Goal: Information Seeking & Learning: Check status

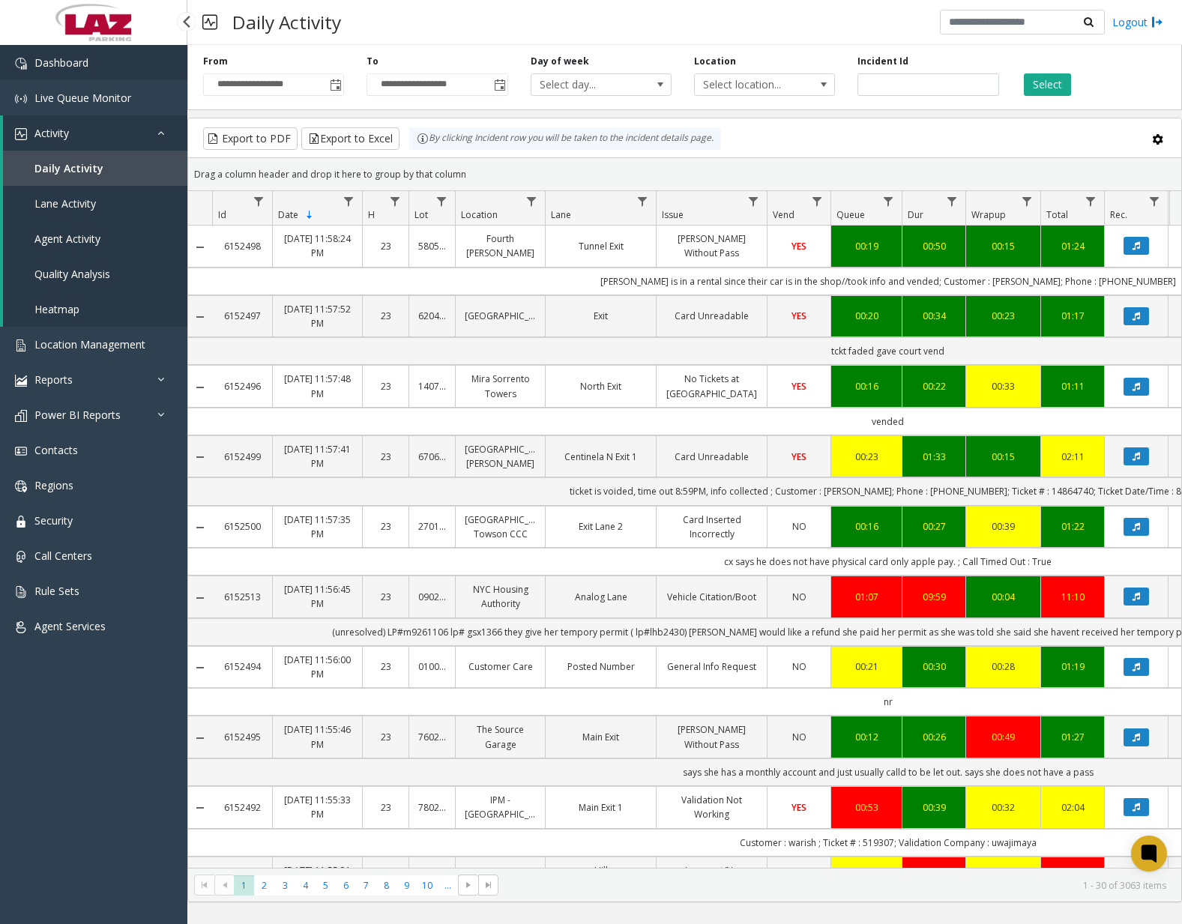
click at [101, 64] on link "Dashboard" at bounding box center [93, 62] width 187 height 35
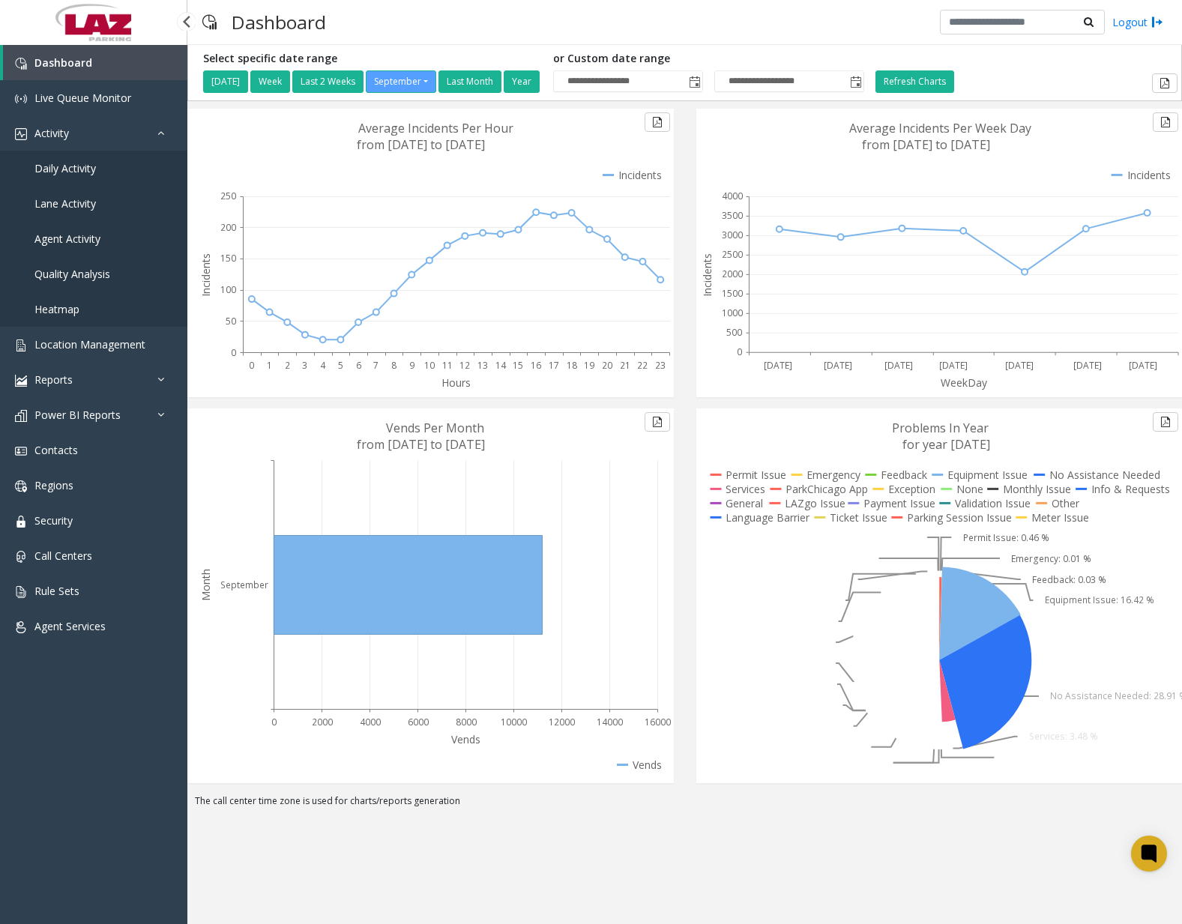
click at [84, 169] on span "Daily Activity" at bounding box center [64, 168] width 61 height 14
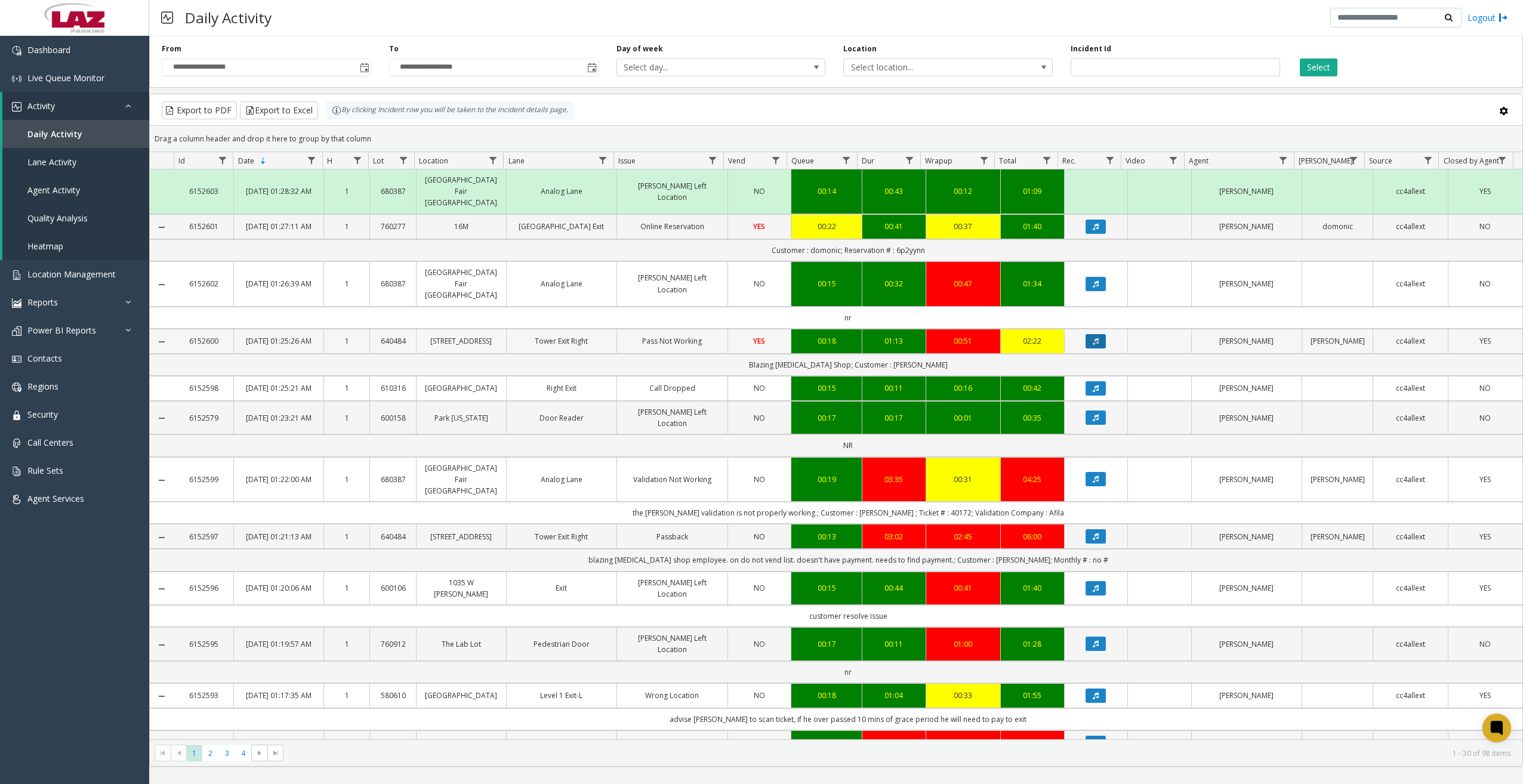
click at [940, 334] on button "Data table" at bounding box center [1095, 341] width 20 height 14
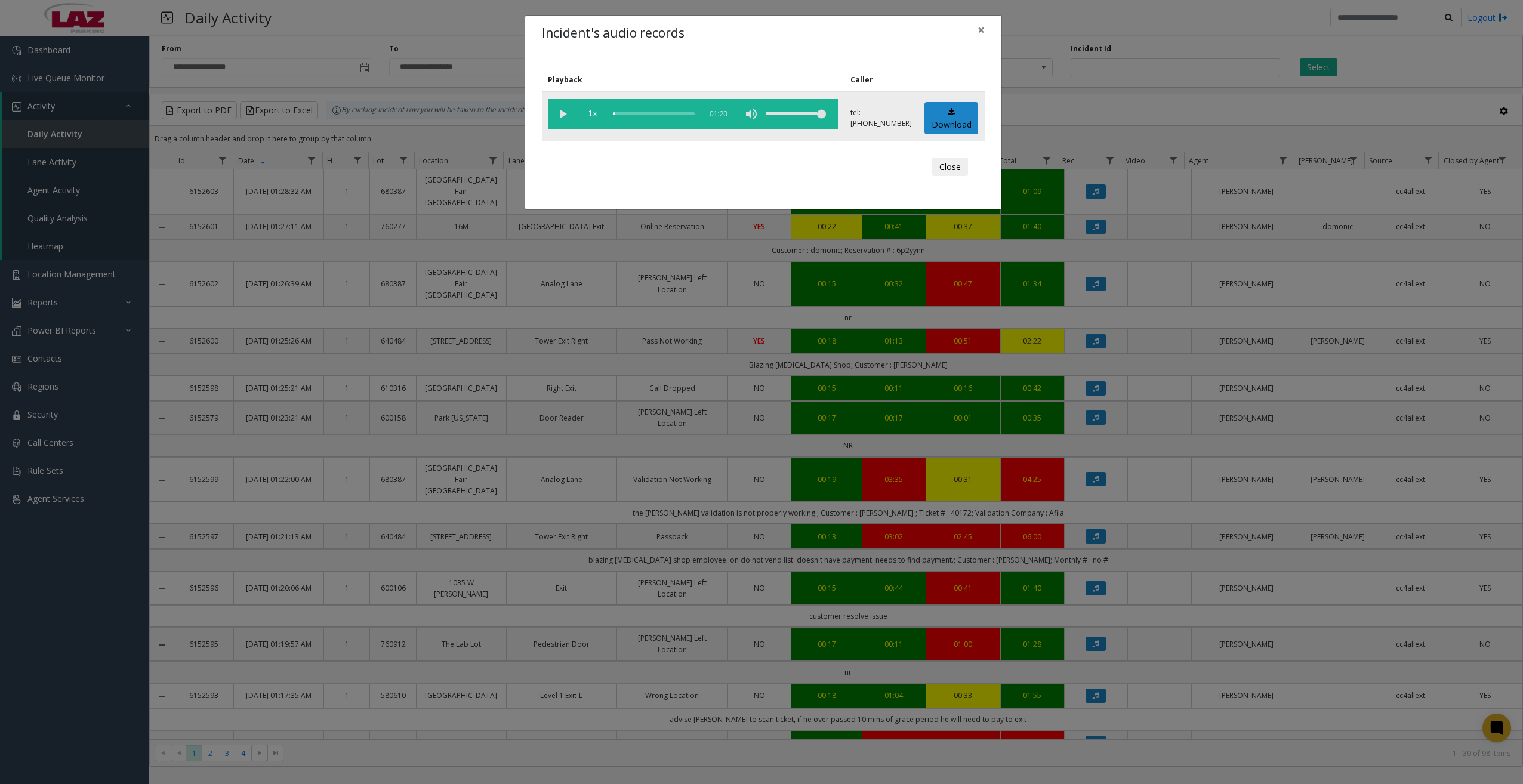
click at [568, 115] on vg-play-pause at bounding box center [562, 113] width 29 height 29
click at [612, 113] on vg-controls "1x 01:20" at bounding box center [693, 113] width 290 height 29
click at [619, 113] on div "scrub bar" at bounding box center [654, 113] width 81 height 29
click at [627, 113] on div "scrub bar" at bounding box center [654, 113] width 81 height 29
click at [566, 112] on vg-play-pause at bounding box center [562, 113] width 29 height 29
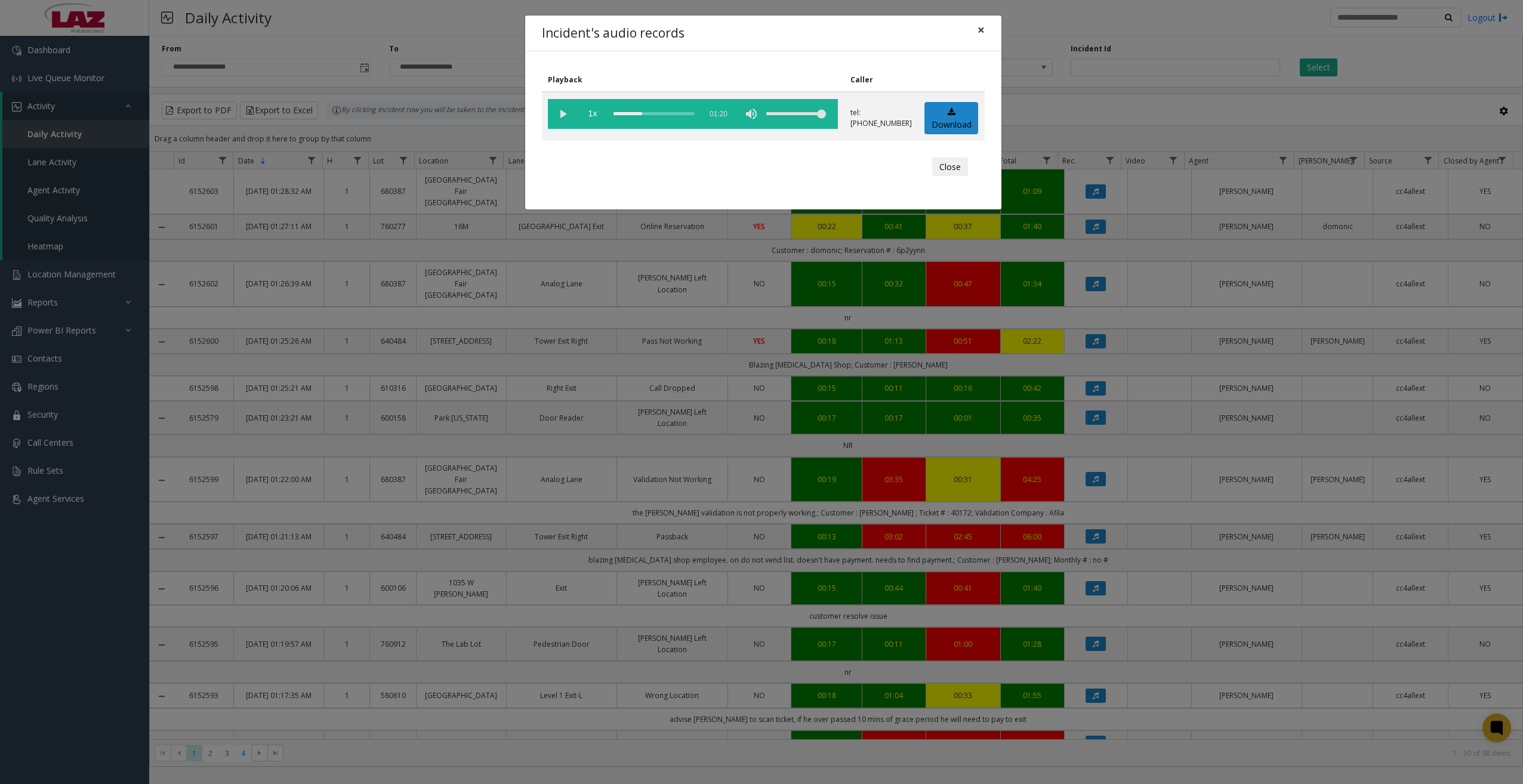
click at [940, 33] on button "×" at bounding box center [981, 29] width 24 height 29
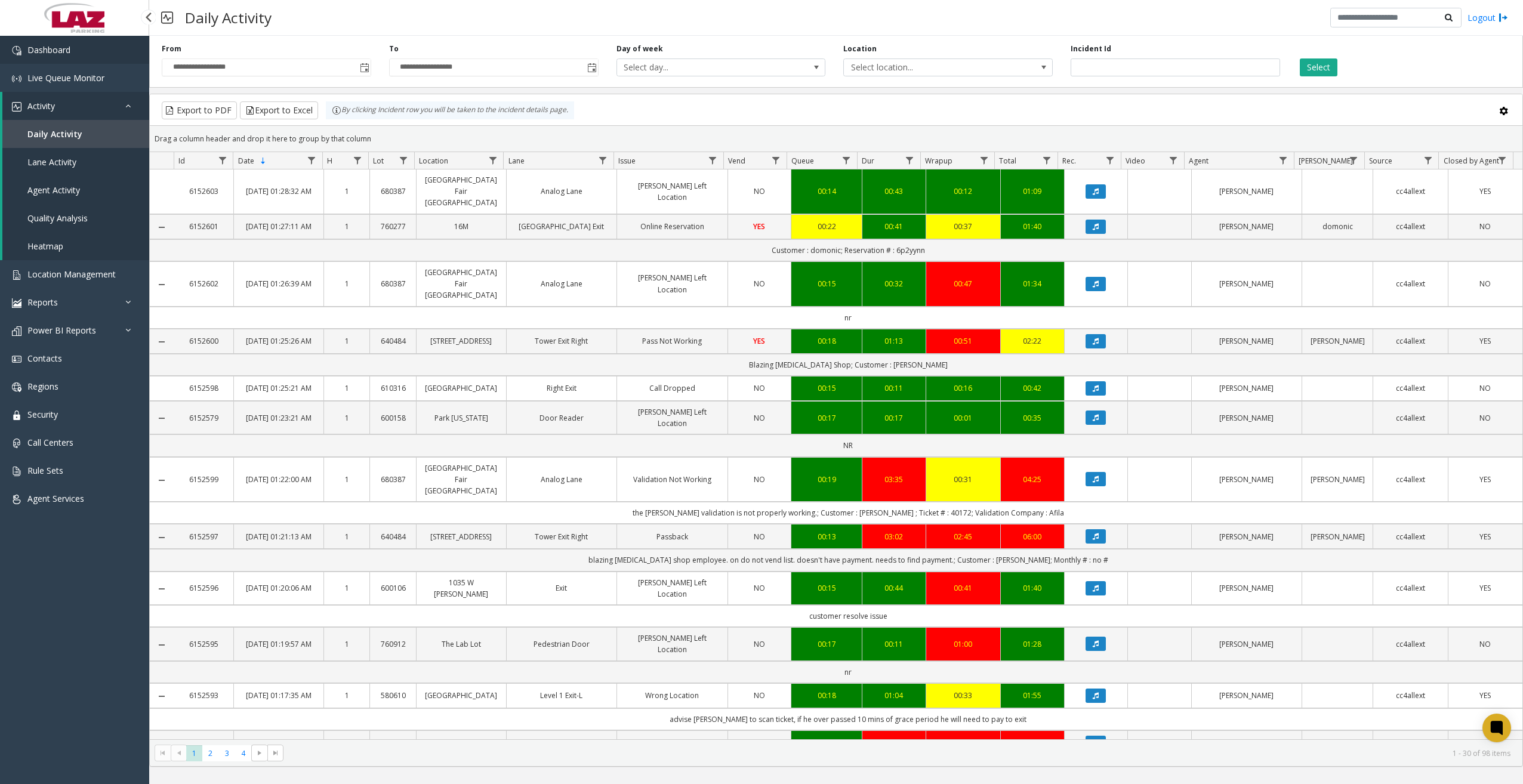
click at [115, 60] on link "Dashboard" at bounding box center [74, 49] width 149 height 28
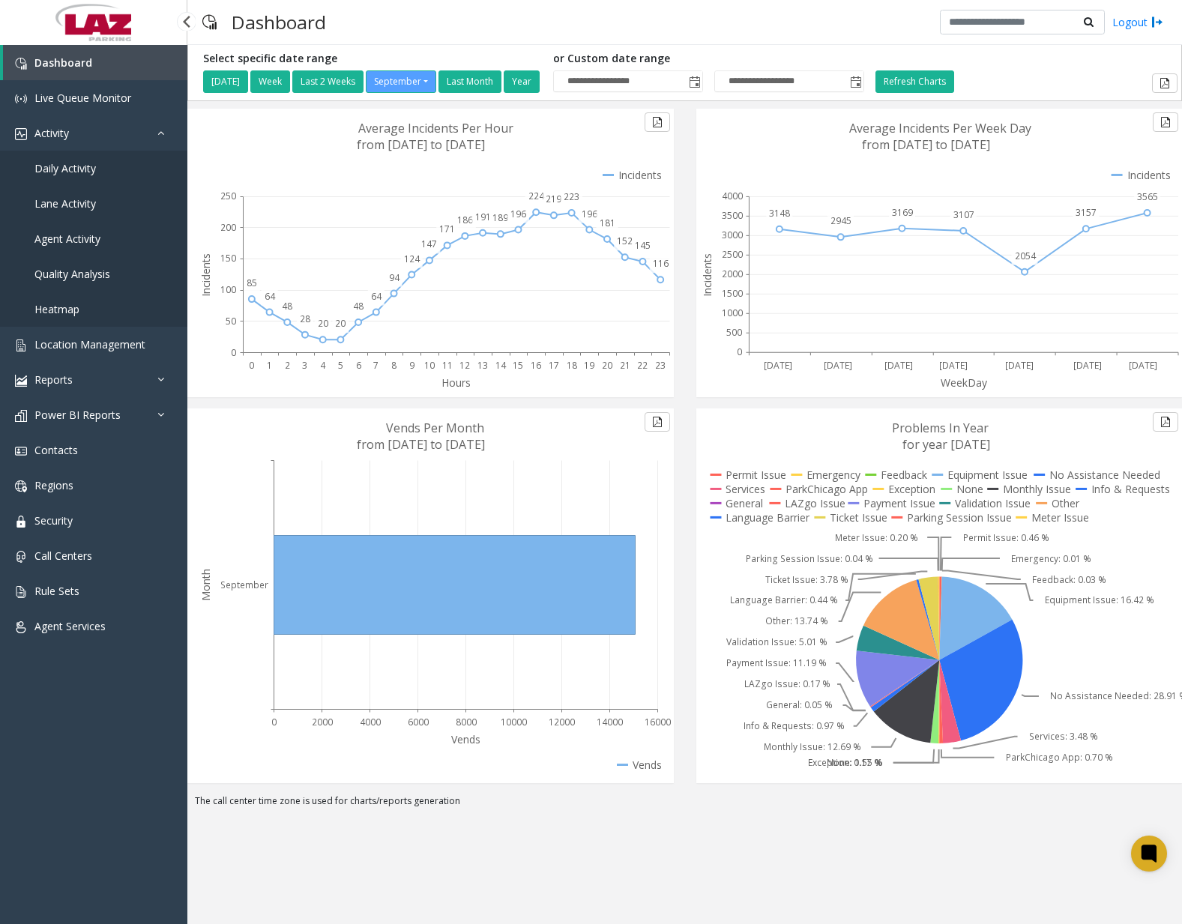
click at [80, 169] on span "Daily Activity" at bounding box center [64, 168] width 61 height 14
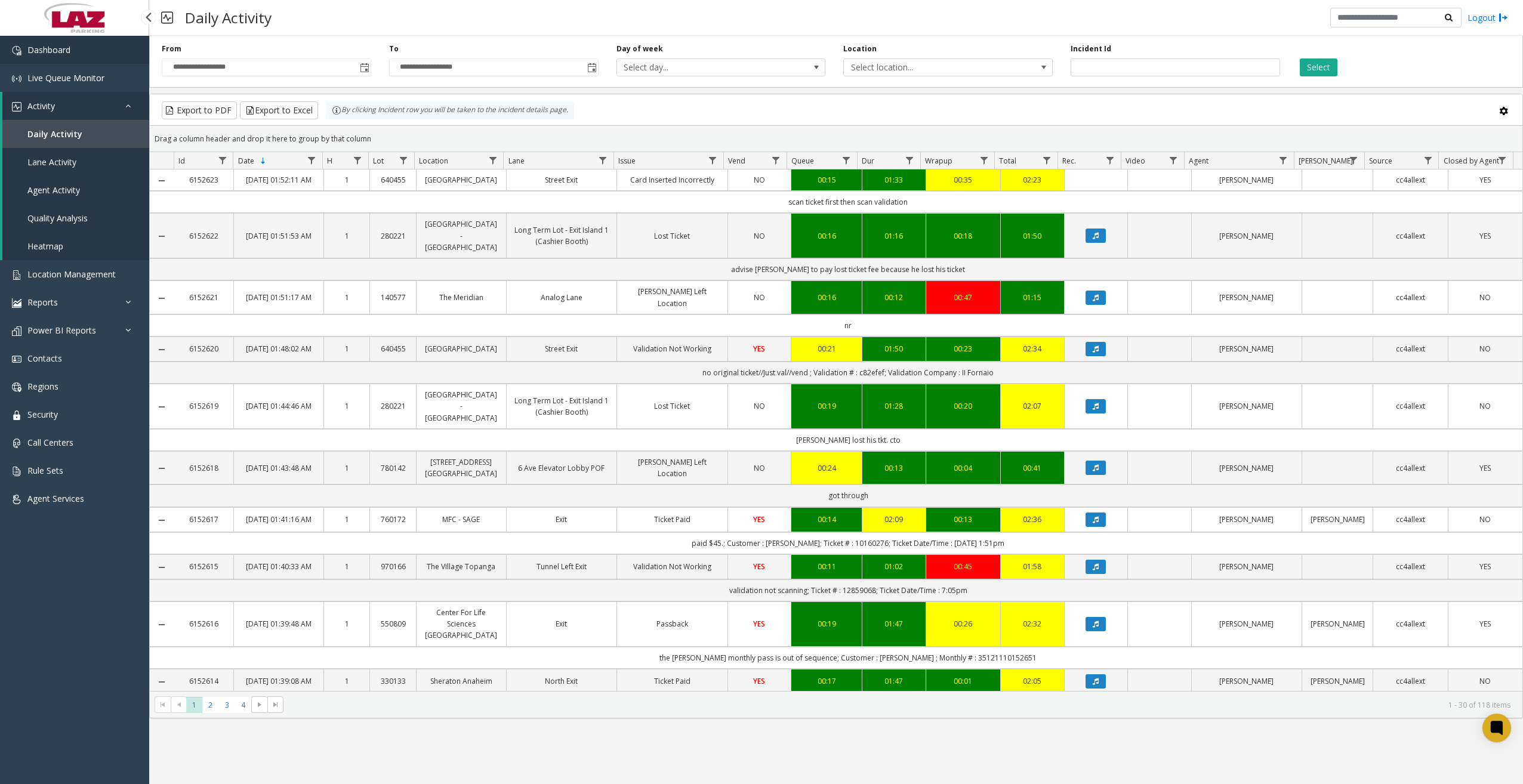
click at [96, 49] on link "Dashboard" at bounding box center [74, 49] width 149 height 28
